Goal: Task Accomplishment & Management: Use online tool/utility

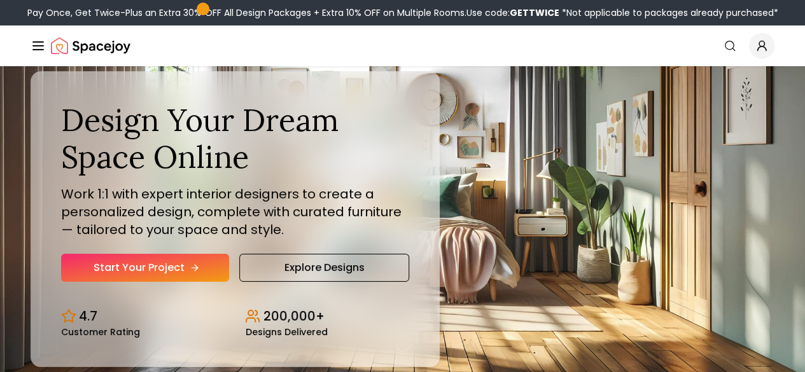
click at [153, 282] on link "Start Your Project" at bounding box center [145, 268] width 168 height 28
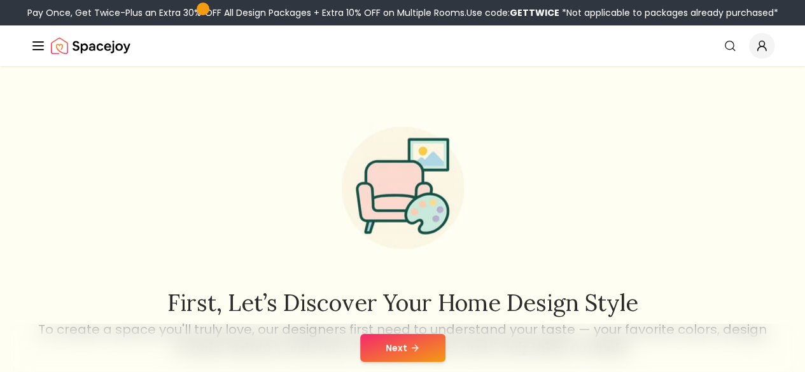
click at [403, 344] on button "Next" at bounding box center [402, 348] width 85 height 28
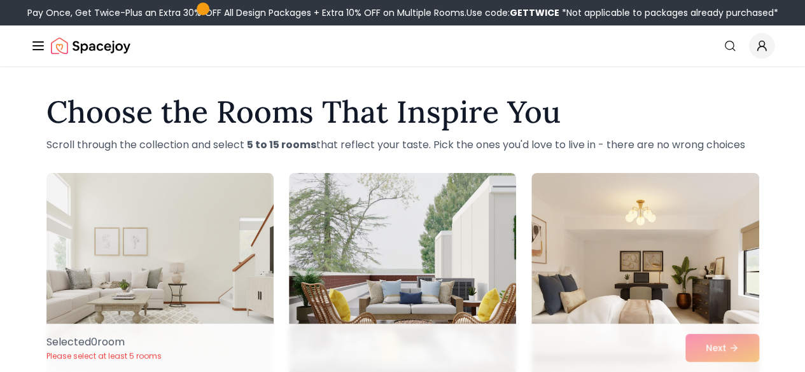
click at [690, 97] on h1 "Choose the Rooms That Inspire You" at bounding box center [402, 112] width 713 height 31
click at [714, 131] on div "Choose the Rooms That Inspire You Scroll through the collection and select 5 to…" at bounding box center [403, 125] width 734 height 56
click at [602, 103] on h1 "Choose the Rooms That Inspire You" at bounding box center [402, 112] width 713 height 31
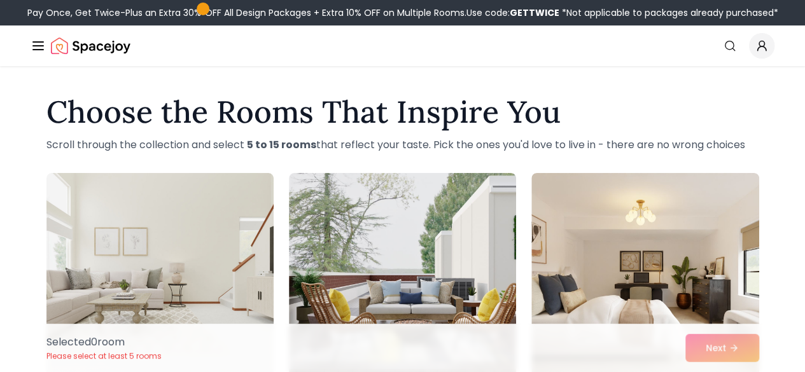
click at [0, 0] on link "Start Your Project" at bounding box center [0, 0] width 0 height 0
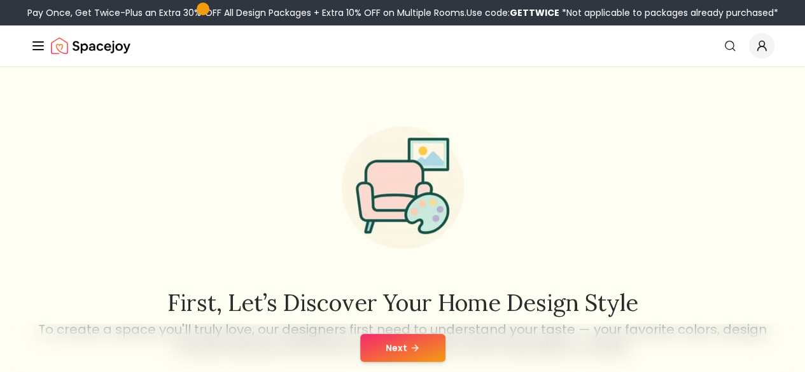
click at [376, 347] on button "Next" at bounding box center [402, 348] width 85 height 28
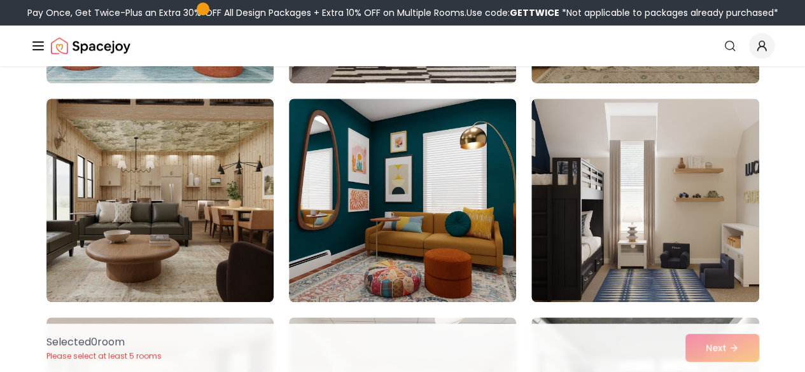
scroll to position [292, 0]
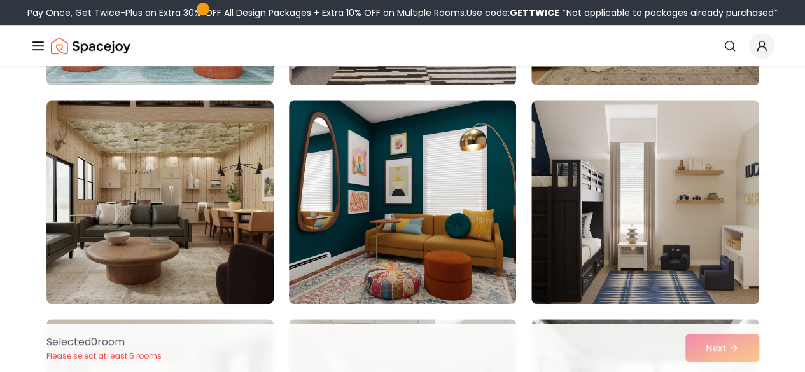
click at [0, 0] on link "AI Design" at bounding box center [0, 0] width 0 height 0
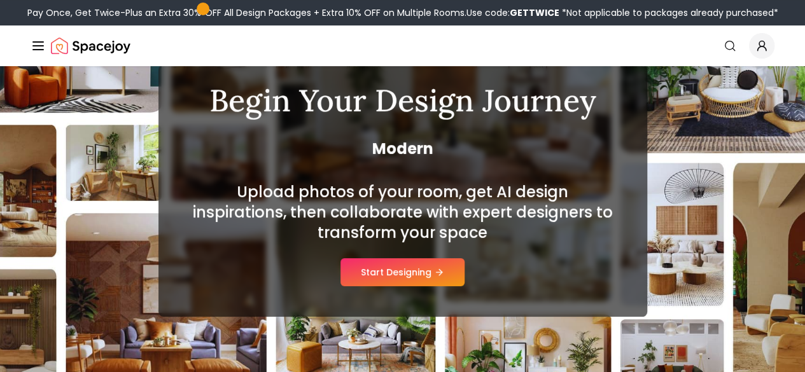
scroll to position [112, 0]
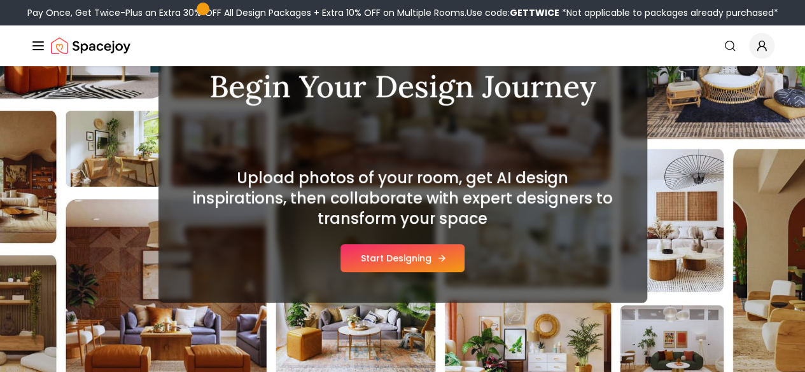
click at [418, 262] on button "Start Designing" at bounding box center [403, 259] width 124 height 28
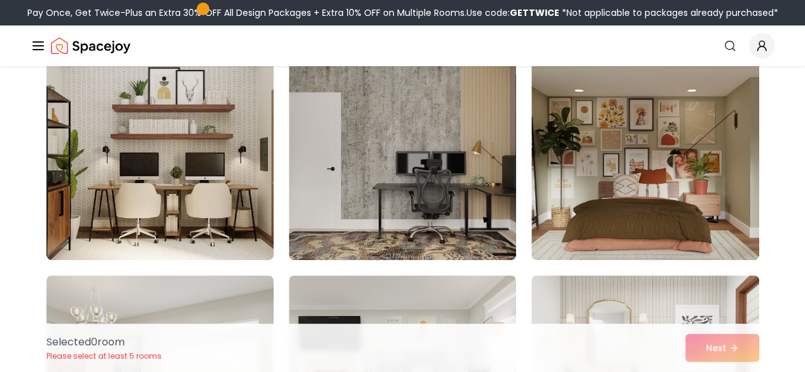
scroll to position [122, 0]
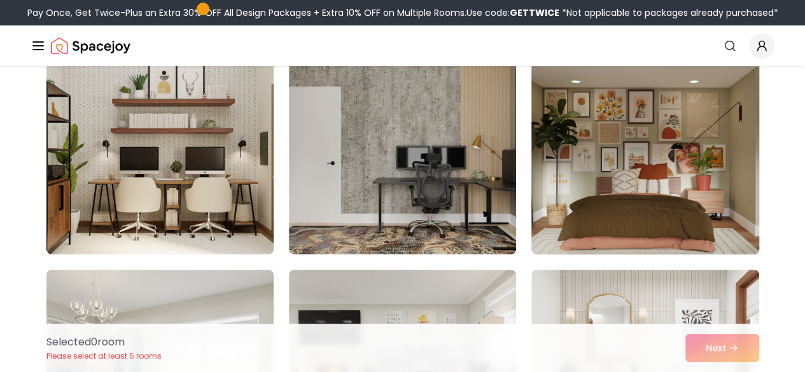
click at [695, 159] on img at bounding box center [645, 153] width 239 height 214
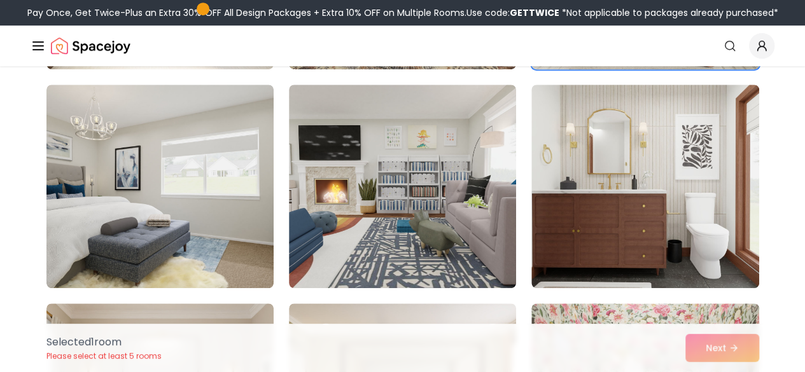
scroll to position [309, 0]
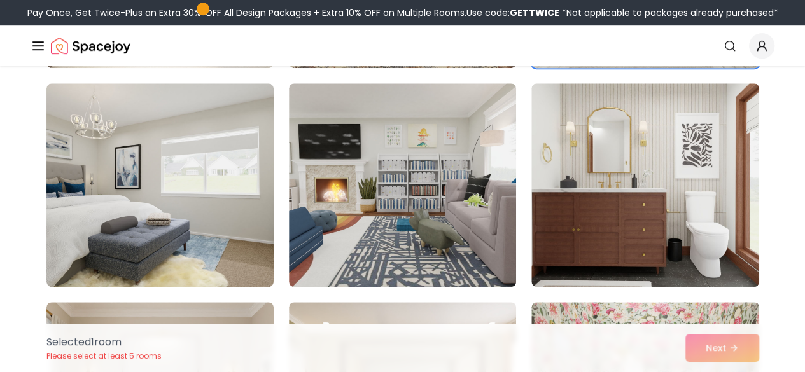
click at [434, 170] on img at bounding box center [402, 185] width 227 height 204
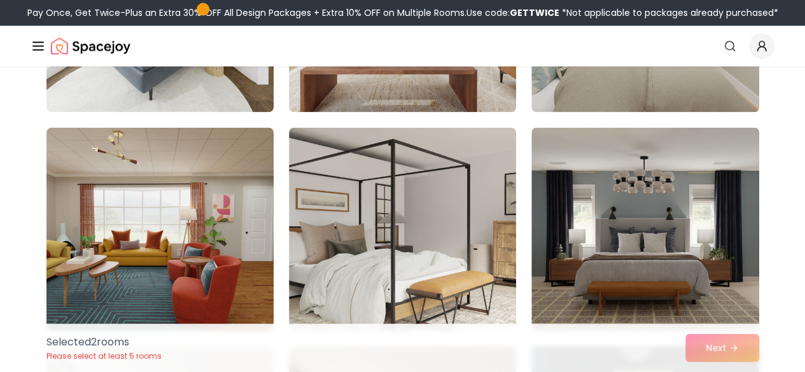
scroll to position [1140, 0]
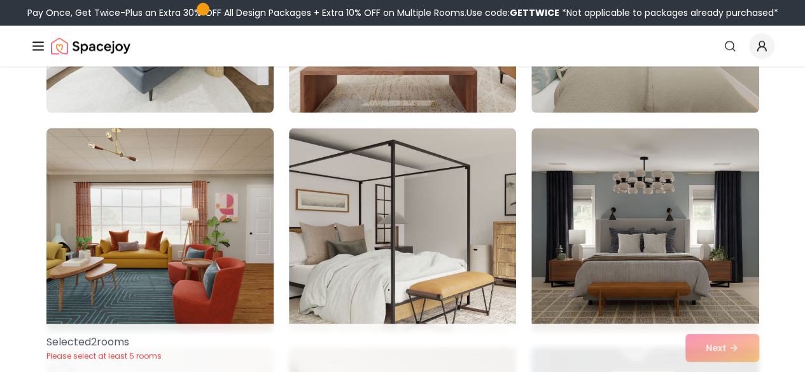
click at [219, 195] on img at bounding box center [160, 230] width 239 height 214
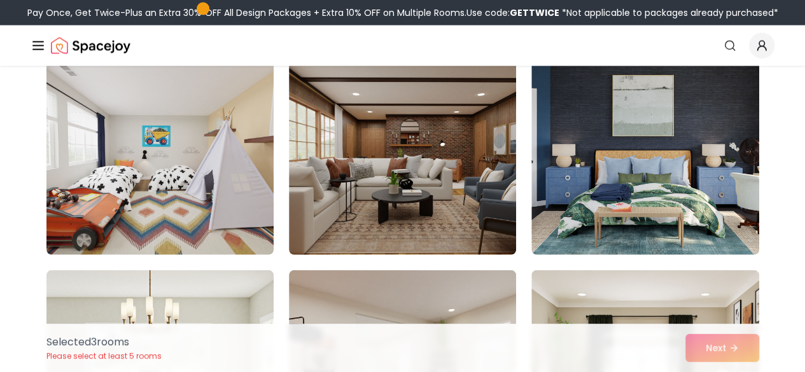
scroll to position [1437, 0]
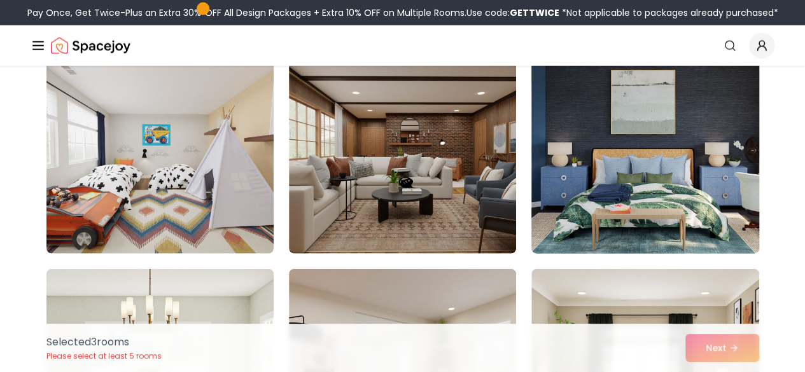
click at [656, 154] on img at bounding box center [645, 152] width 239 height 214
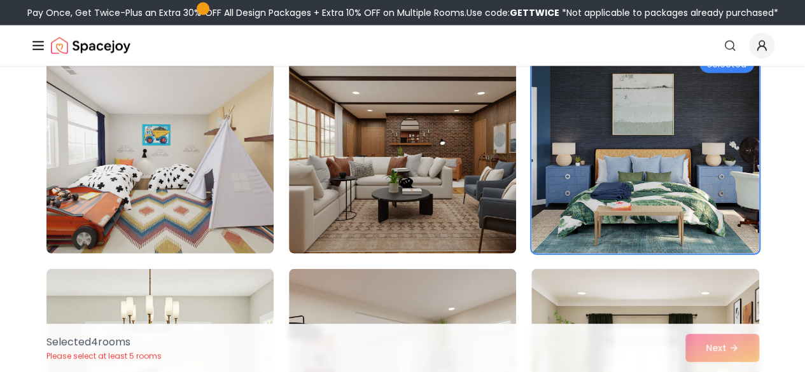
click at [734, 351] on div "Selected 4 room s Please select at least 5 rooms Next" at bounding box center [403, 348] width 734 height 48
click at [740, 346] on div "Selected 4 room s Please select at least 5 rooms Next" at bounding box center [403, 348] width 734 height 48
click at [716, 352] on div "Selected 4 room s Please select at least 5 rooms Next" at bounding box center [403, 348] width 734 height 48
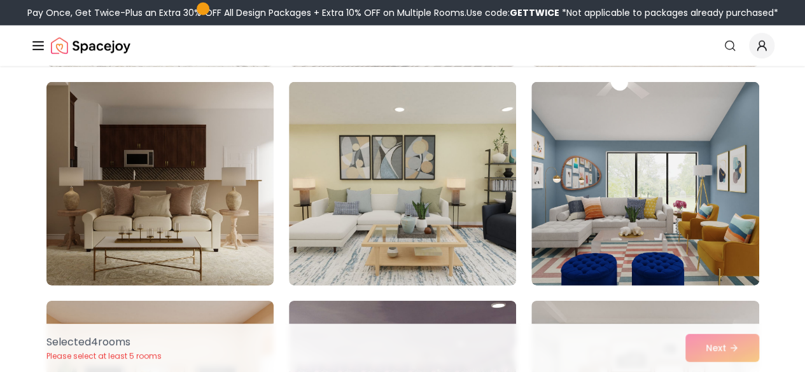
scroll to position [1890, 0]
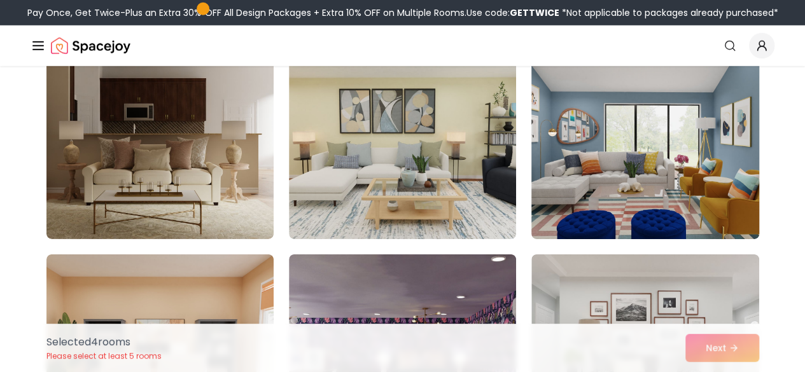
click at [709, 182] on img at bounding box center [645, 138] width 239 height 214
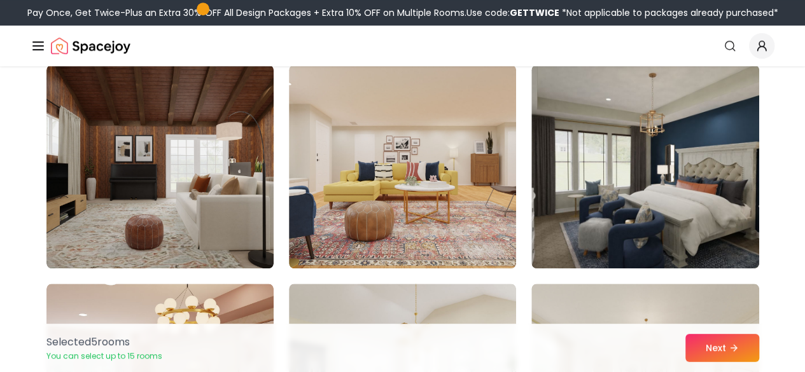
scroll to position [2959, 0]
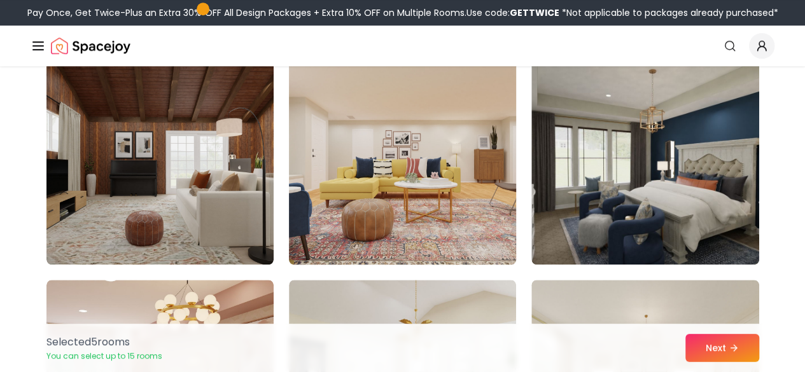
click at [327, 136] on img at bounding box center [402, 163] width 239 height 214
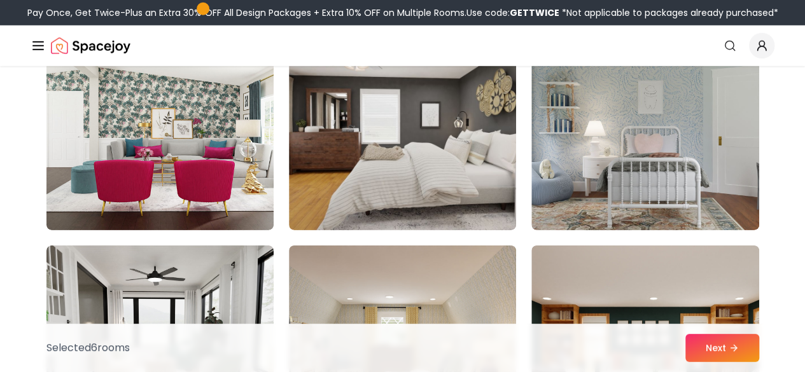
scroll to position [4311, 0]
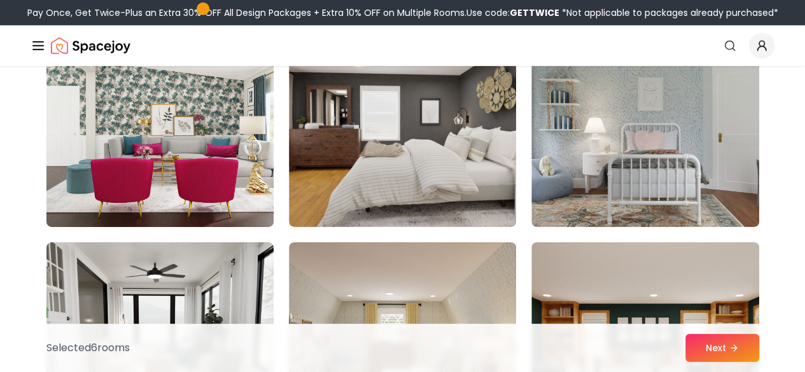
click at [154, 143] on img at bounding box center [160, 125] width 239 height 214
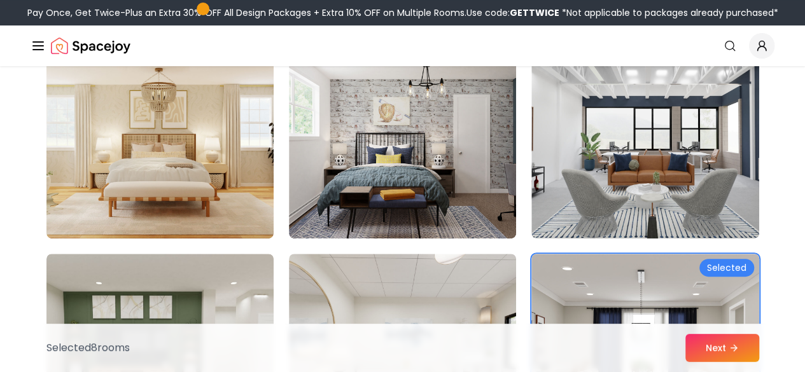
scroll to position [4956, 0]
click at [680, 169] on img at bounding box center [645, 138] width 227 height 204
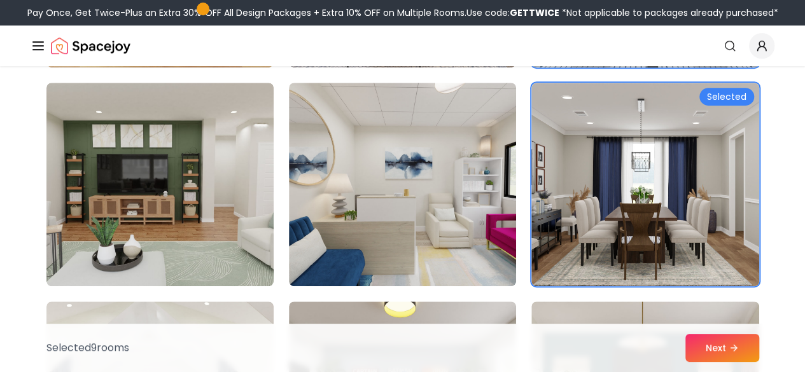
scroll to position [5129, 0]
click at [455, 225] on img at bounding box center [402, 184] width 227 height 204
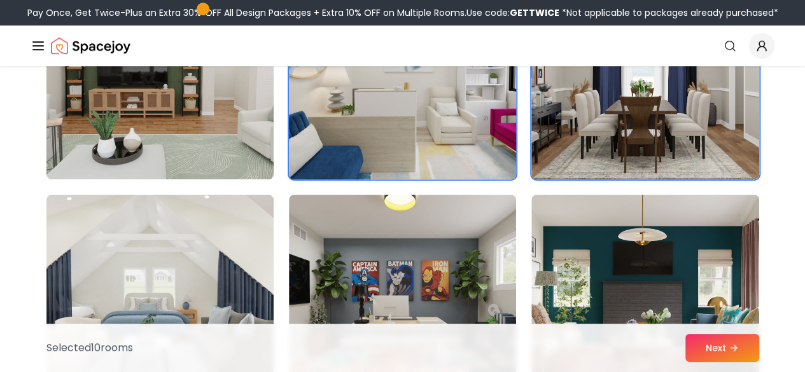
scroll to position [5187, 0]
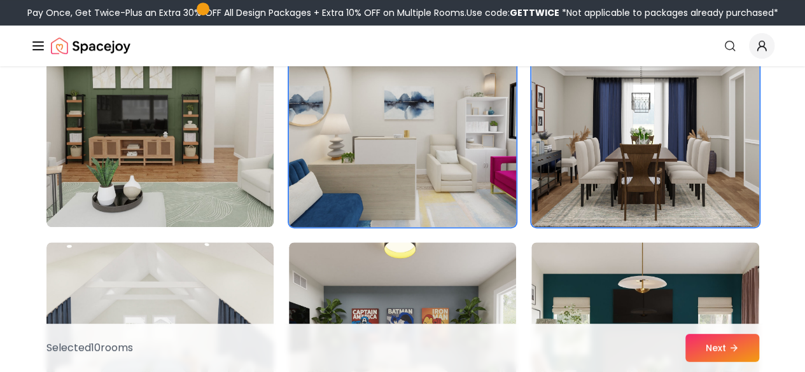
click at [243, 160] on img at bounding box center [159, 126] width 227 height 204
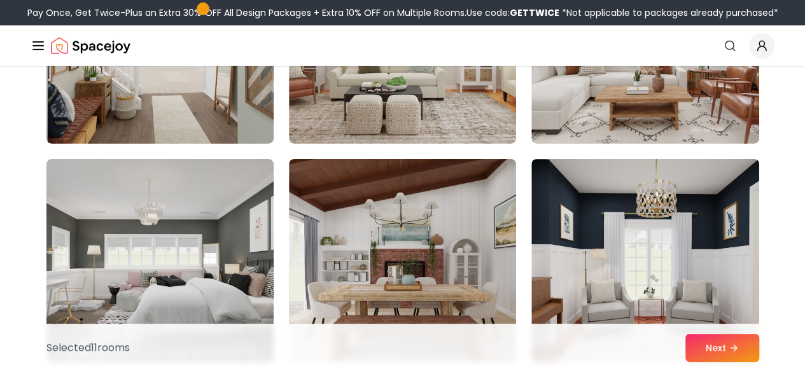
scroll to position [6822, 0]
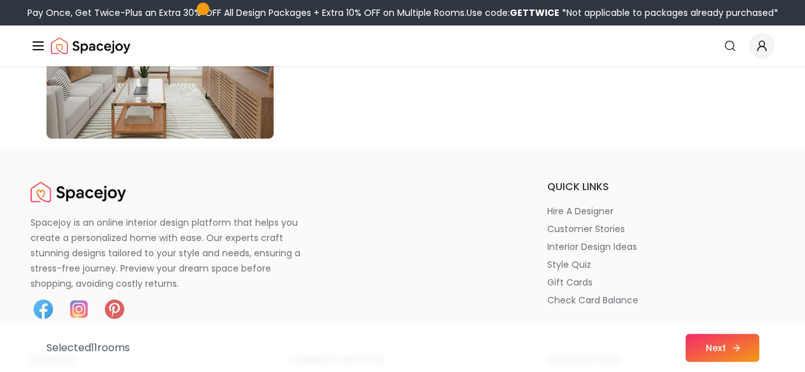
click at [704, 350] on button "Next" at bounding box center [723, 348] width 74 height 28
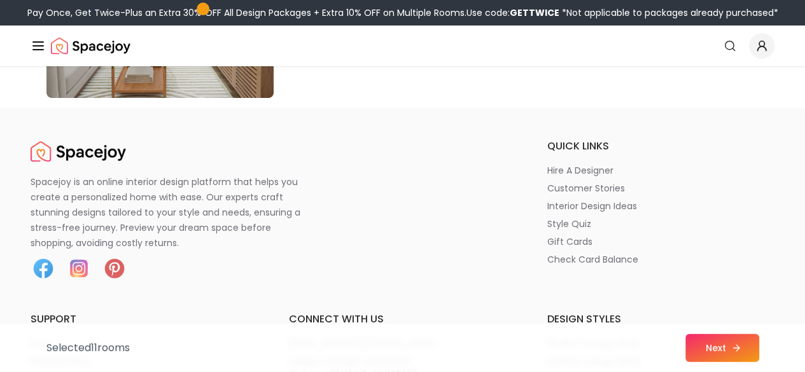
scroll to position [7466, 0]
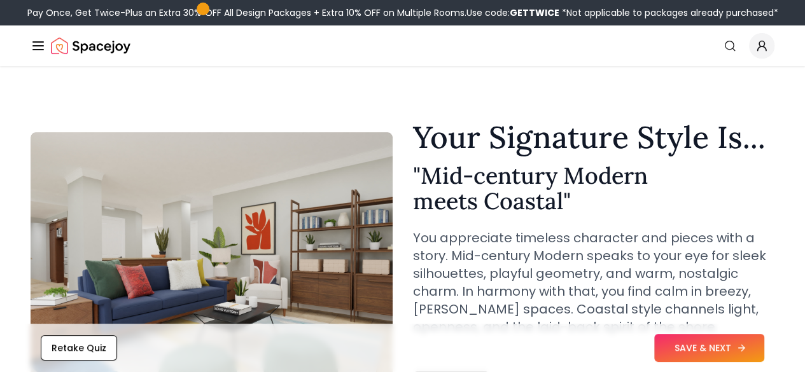
click at [714, 346] on button "SAVE & NEXT" at bounding box center [710, 348] width 110 height 28
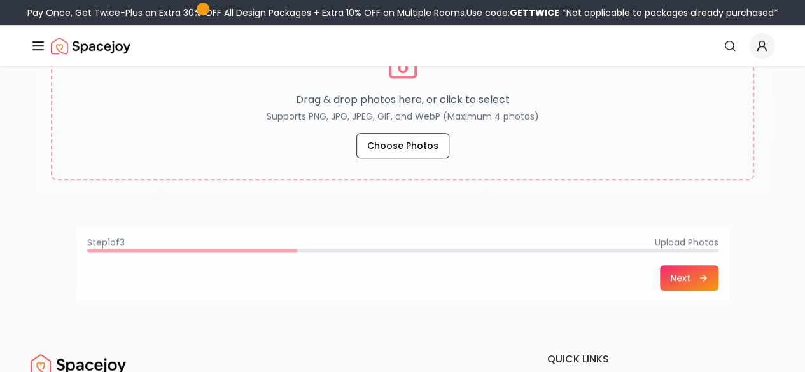
scroll to position [306, 0]
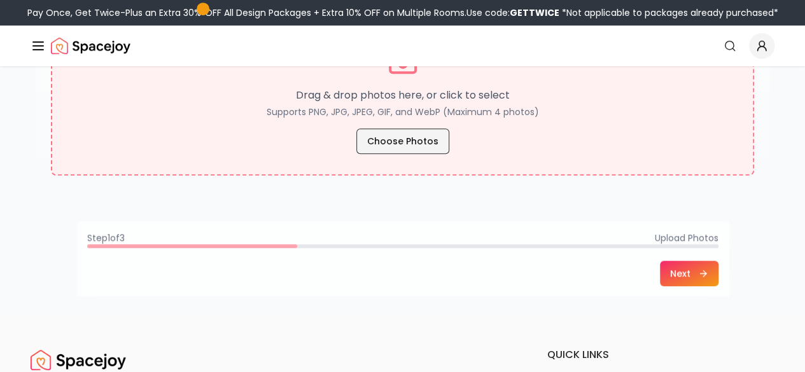
click at [393, 145] on button "Choose Photos" at bounding box center [403, 141] width 93 height 25
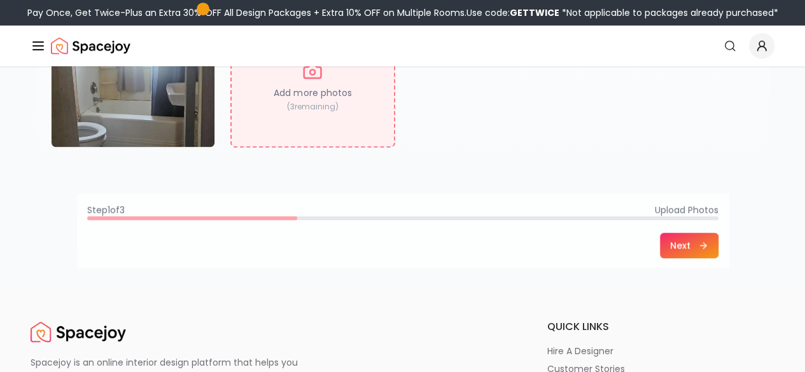
click at [339, 102] on p "( 3 remaining)" at bounding box center [313, 107] width 52 height 10
type input "**********"
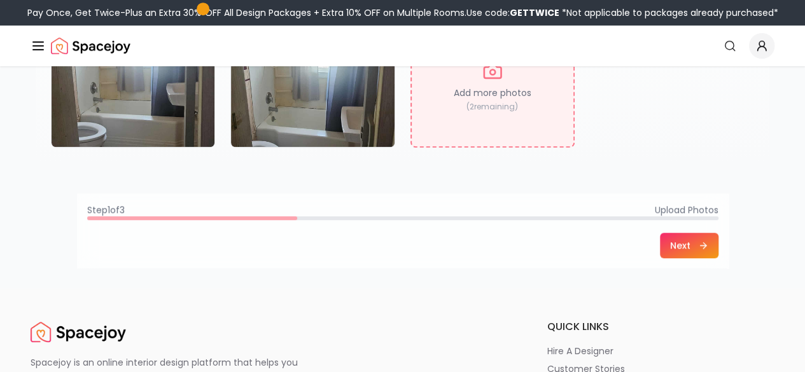
click at [513, 113] on div "Add more photos ( 2 remaining)" at bounding box center [493, 86] width 164 height 122
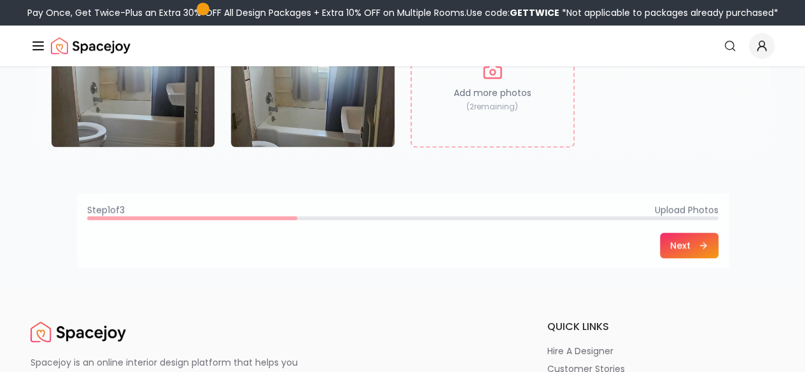
click at [719, 249] on button "Next" at bounding box center [689, 245] width 59 height 25
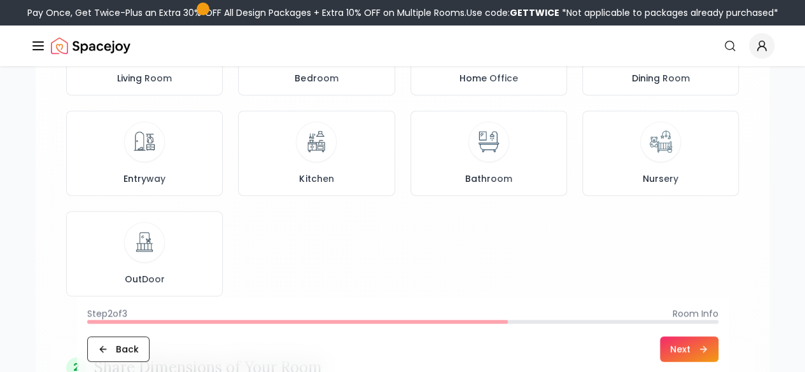
scroll to position [218, 0]
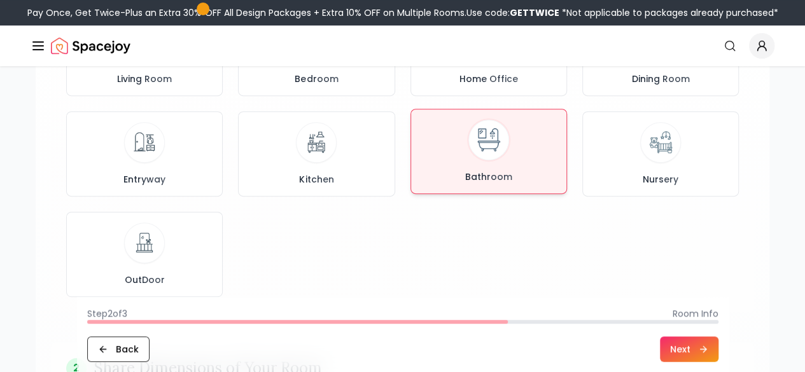
click at [518, 159] on div "Bathroom" at bounding box center [489, 152] width 135 height 64
click at [709, 346] on icon at bounding box center [703, 349] width 10 height 10
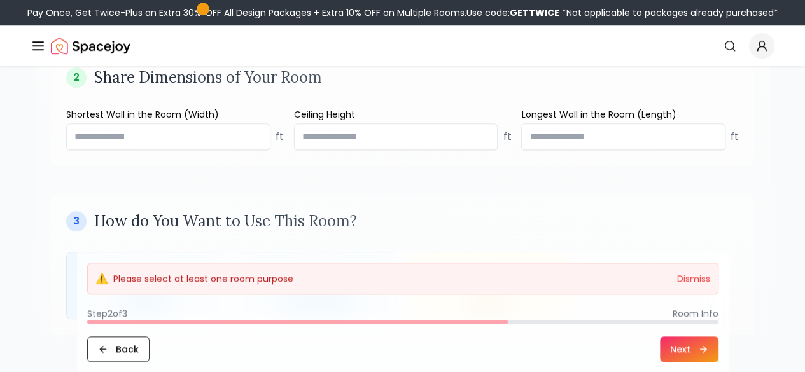
scroll to position [511, 0]
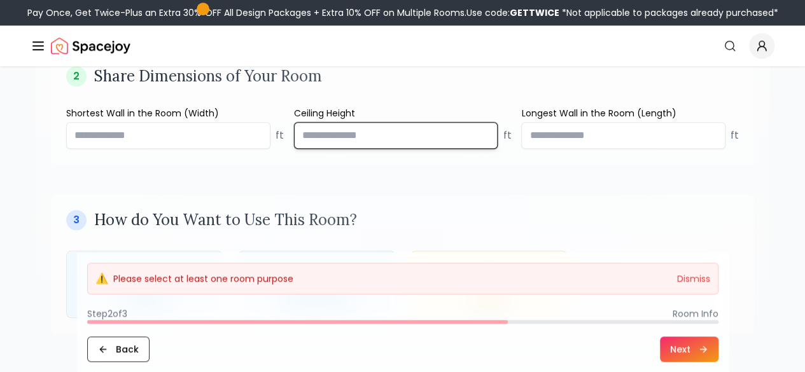
click at [313, 132] on input "number" at bounding box center [396, 135] width 204 height 27
type input "*"
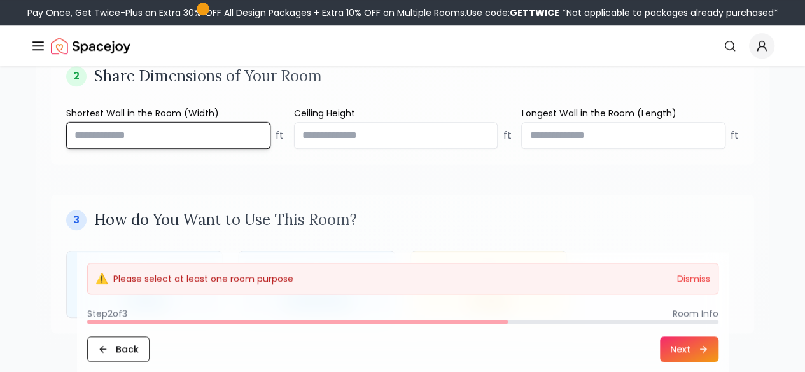
click at [124, 132] on input "number" at bounding box center [168, 135] width 204 height 27
click at [112, 139] on input "number" at bounding box center [168, 135] width 204 height 27
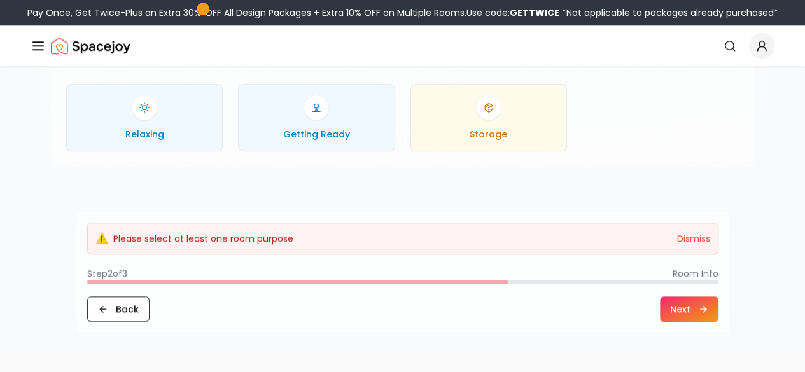
scroll to position [681, 0]
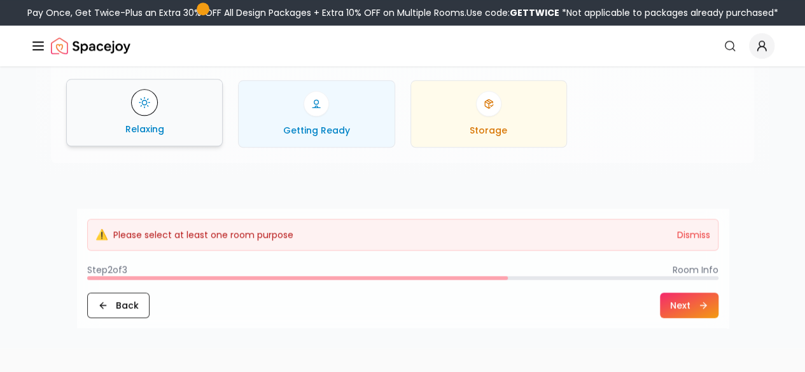
type input "**"
click at [167, 117] on div "Relaxing" at bounding box center [144, 113] width 135 height 46
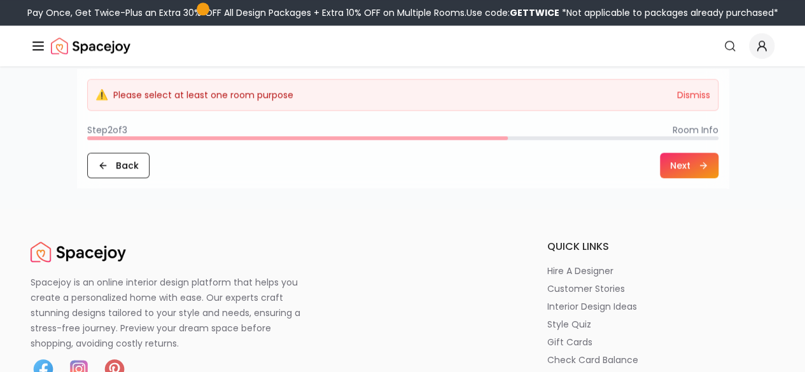
scroll to position [824, 0]
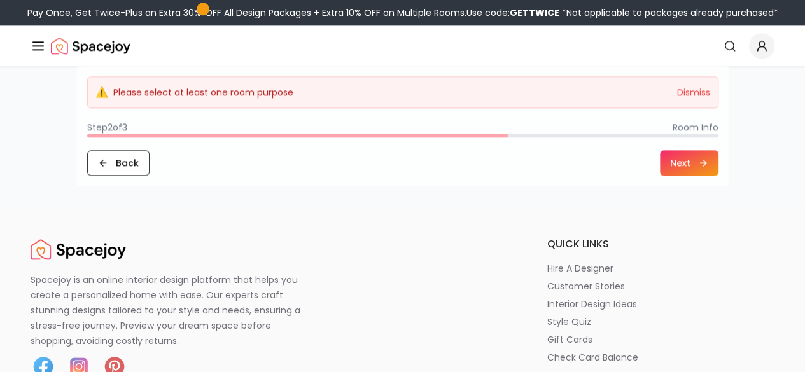
click at [719, 158] on button "Next" at bounding box center [689, 162] width 59 height 25
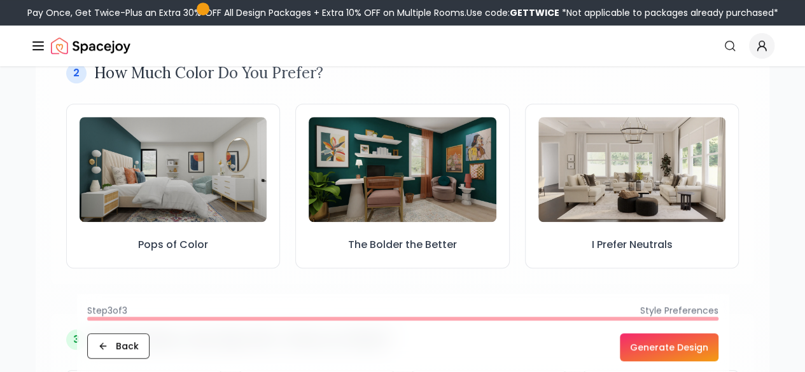
scroll to position [396, 0]
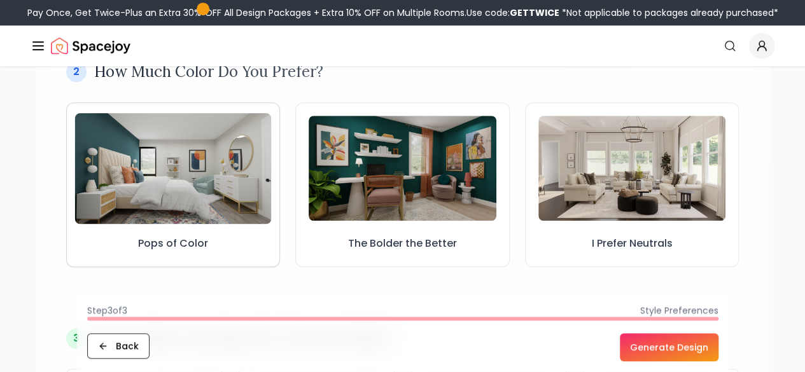
click at [225, 176] on img at bounding box center [173, 168] width 197 height 111
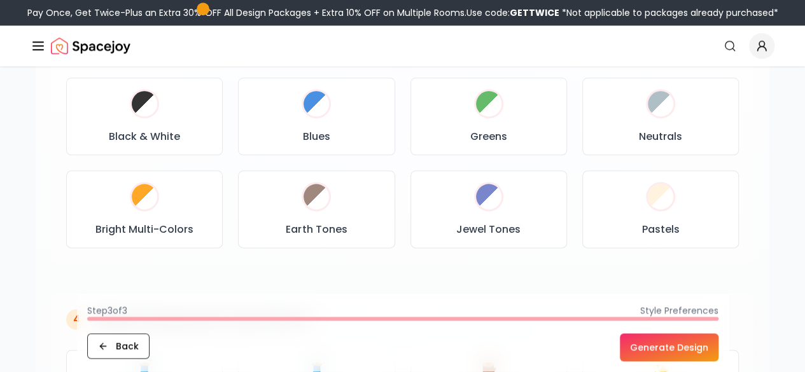
scroll to position [704, 0]
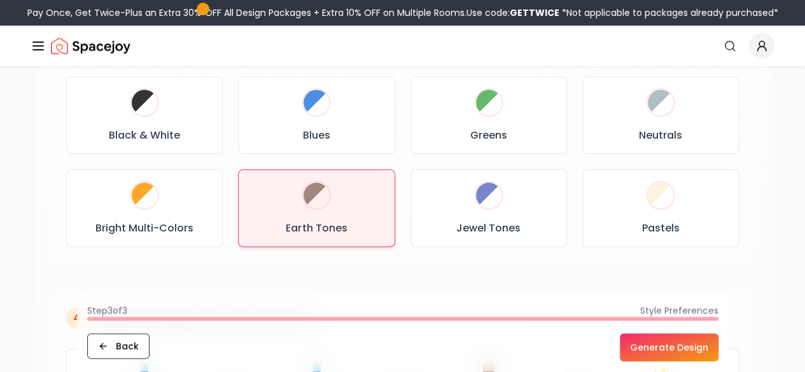
click at [341, 204] on div "Earth Tones" at bounding box center [316, 208] width 135 height 56
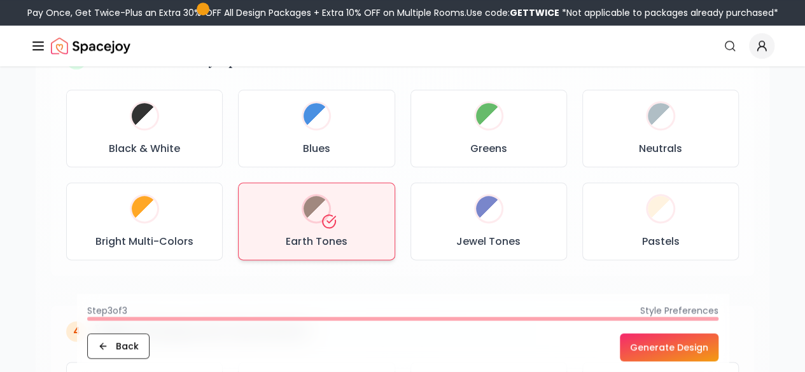
scroll to position [690, 0]
click at [716, 352] on button "Generate Design" at bounding box center [669, 348] width 99 height 28
